Goal: Find specific page/section: Find specific page/section

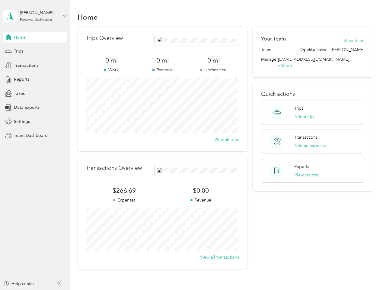
click at [192, 145] on div "Trips Overview 0 mi Work 0 mi Personal 0 mi Unclassified View all trips" at bounding box center [163, 89] width 170 height 125
click at [35, 16] on div "[PERSON_NAME]" at bounding box center [39, 13] width 38 height 6
click at [8, 37] on div "You’re signed in as [PERSON_NAME][EMAIL_ADDRESS][PERSON_NAME][DOMAIN_NAME] Team…" at bounding box center [100, 53] width 195 height 62
